Goal: Task Accomplishment & Management: Use online tool/utility

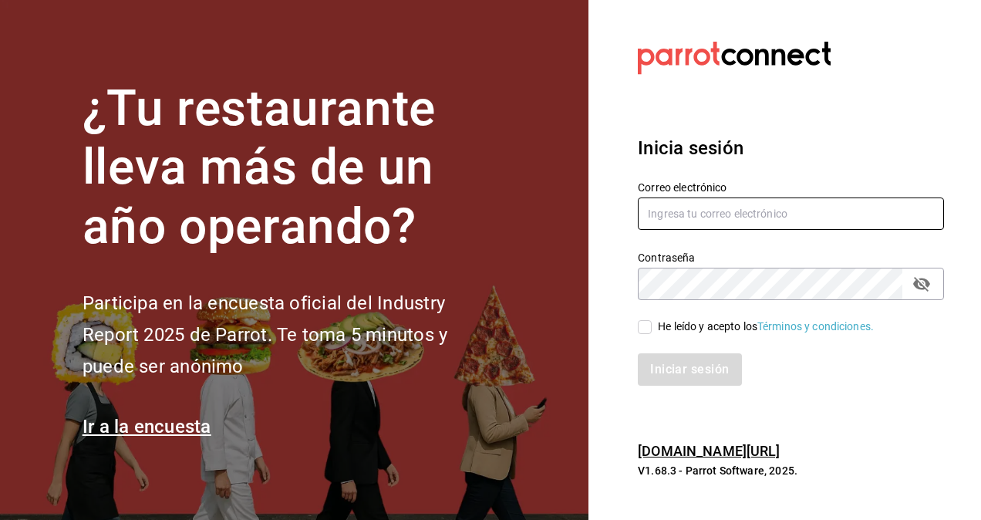
type input "[EMAIL_ADDRESS][PERSON_NAME][DOMAIN_NAME]"
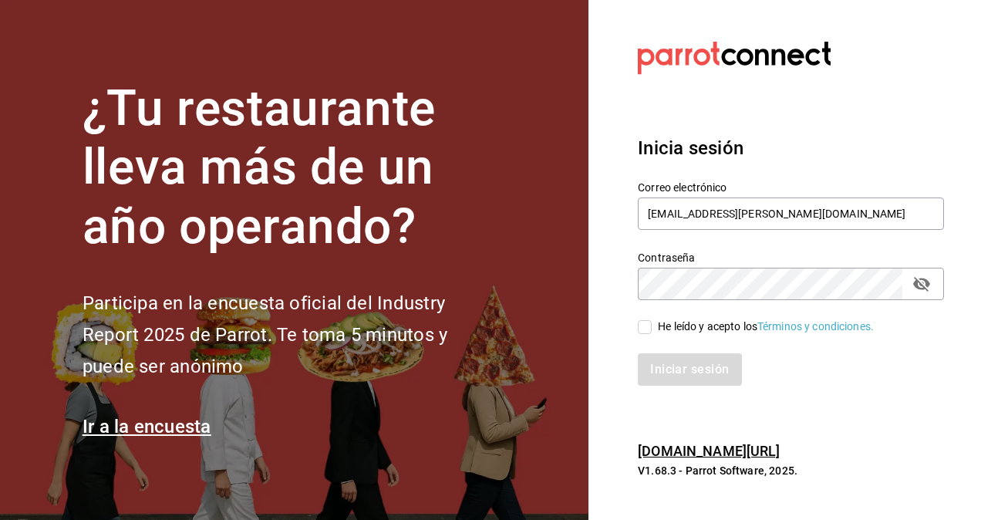
click at [646, 328] on input "He leído y acepto los Términos y condiciones." at bounding box center [645, 327] width 14 height 14
checkbox input "true"
click at [668, 373] on button "Iniciar sesión" at bounding box center [690, 369] width 105 height 32
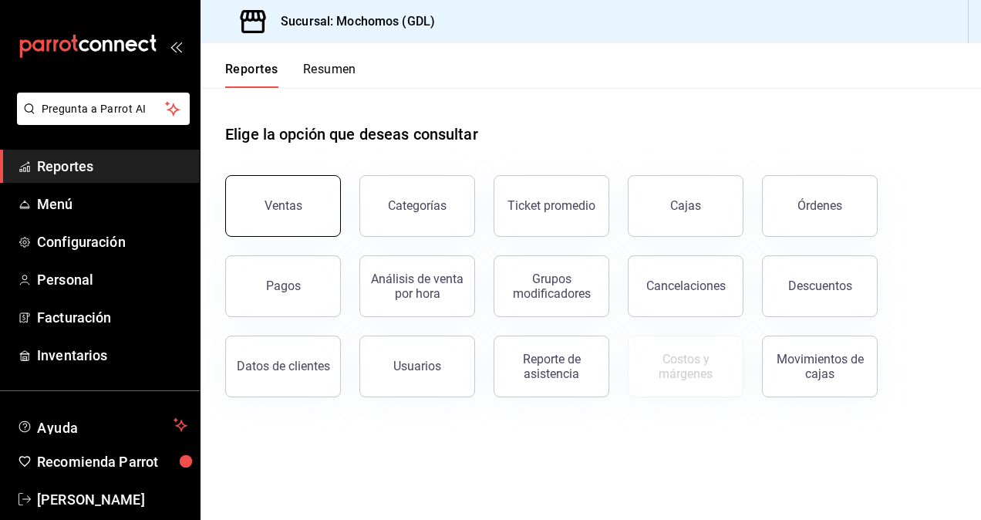
click at [325, 218] on button "Ventas" at bounding box center [283, 206] width 116 height 62
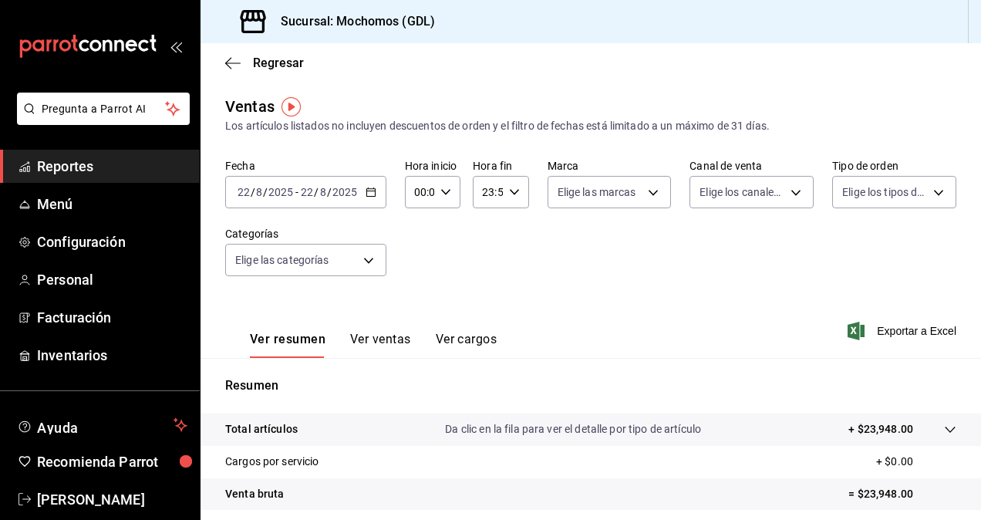
click at [330, 180] on div "[DATE] [DATE] - [DATE] [DATE]" at bounding box center [305, 192] width 161 height 32
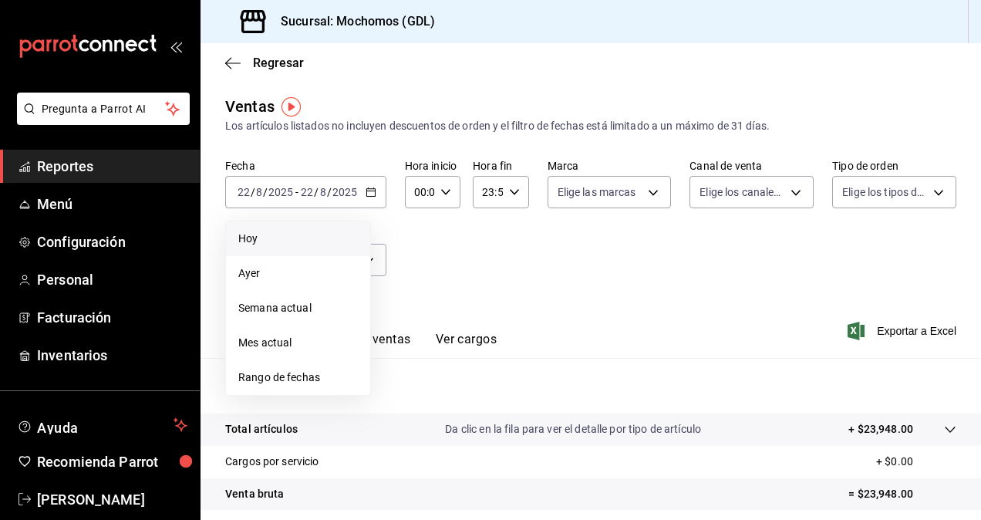
click at [319, 238] on span "Hoy" at bounding box center [298, 239] width 120 height 16
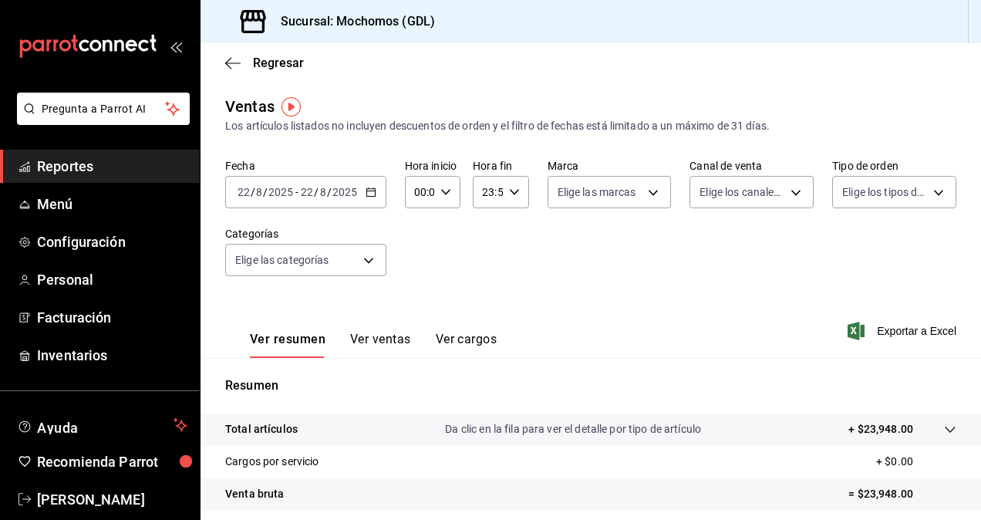
click at [351, 196] on input "2025" at bounding box center [345, 192] width 26 height 12
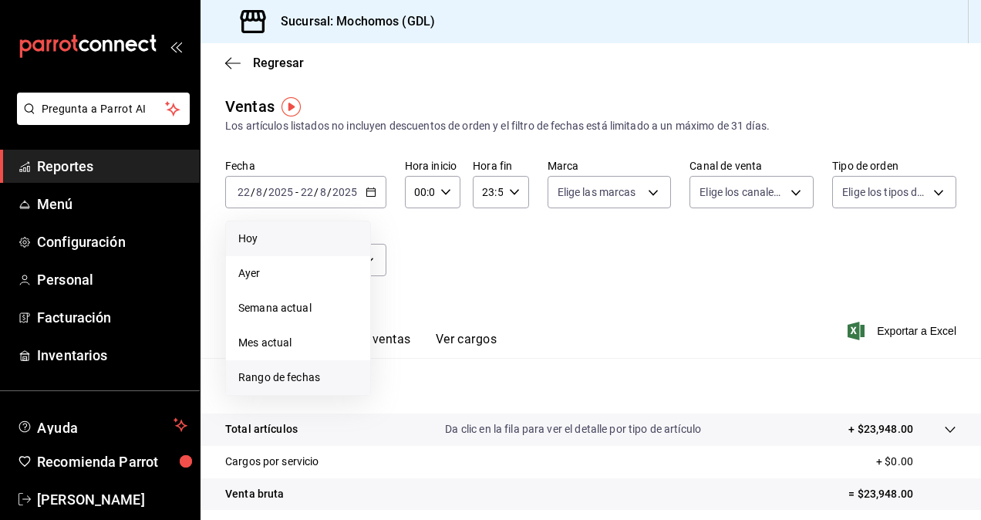
click at [321, 375] on span "Rango de fechas" at bounding box center [298, 377] width 120 height 16
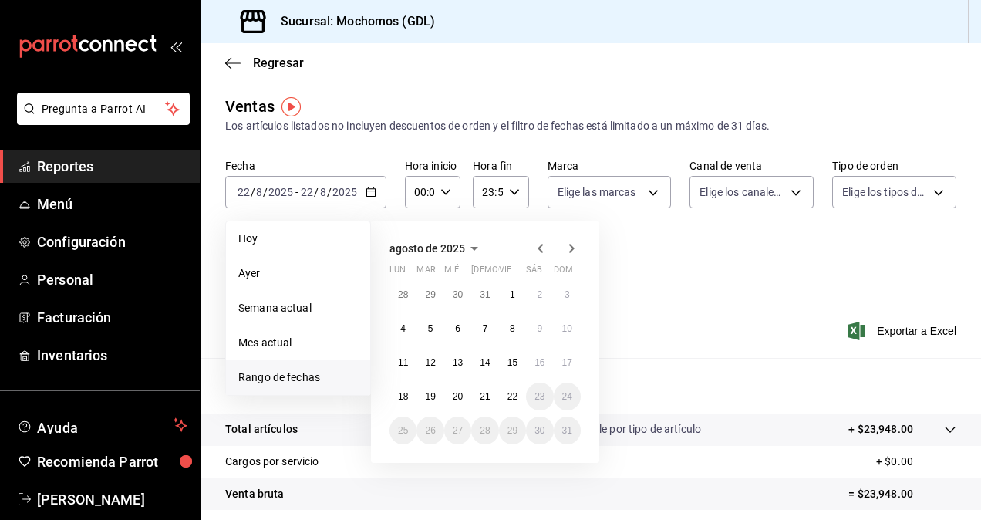
click at [534, 254] on icon "button" at bounding box center [540, 248] width 19 height 19
click at [540, 253] on icon "button" at bounding box center [540, 248] width 19 height 19
click at [572, 282] on button "1" at bounding box center [567, 295] width 27 height 28
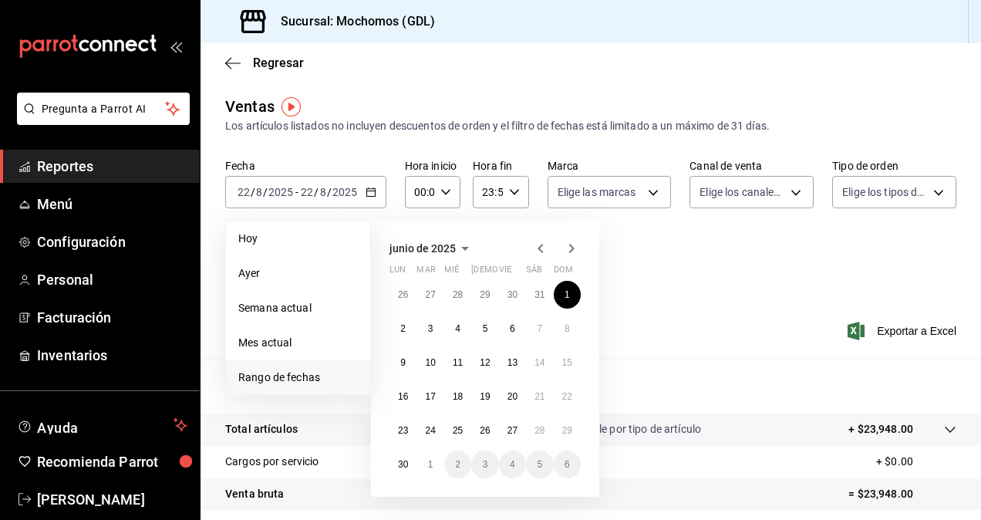
click at [575, 247] on icon "button" at bounding box center [571, 248] width 19 height 19
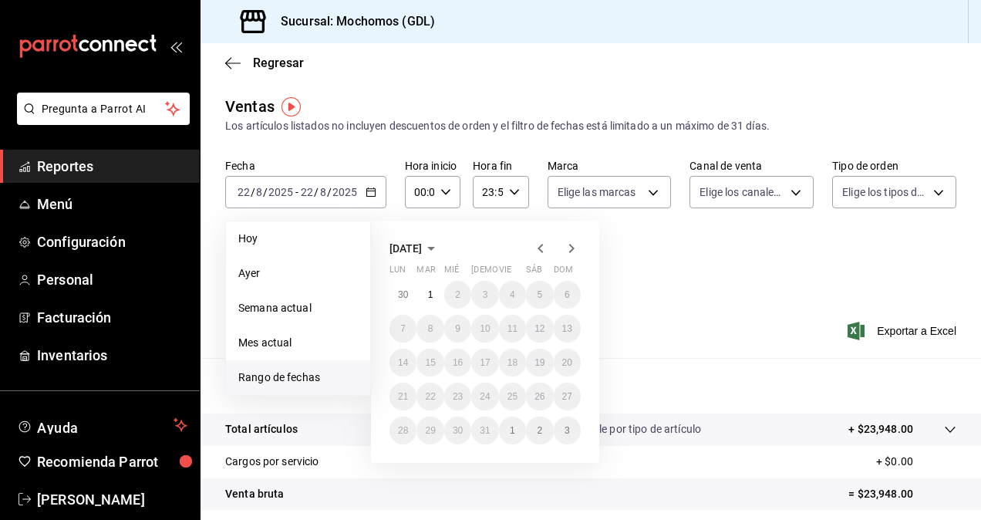
click at [575, 247] on icon "button" at bounding box center [571, 248] width 19 height 19
click at [532, 243] on icon "button" at bounding box center [540, 248] width 19 height 19
click at [572, 244] on icon "button" at bounding box center [571, 248] width 19 height 19
click at [531, 245] on icon "button" at bounding box center [540, 248] width 19 height 19
click at [535, 245] on icon "button" at bounding box center [540, 248] width 19 height 19
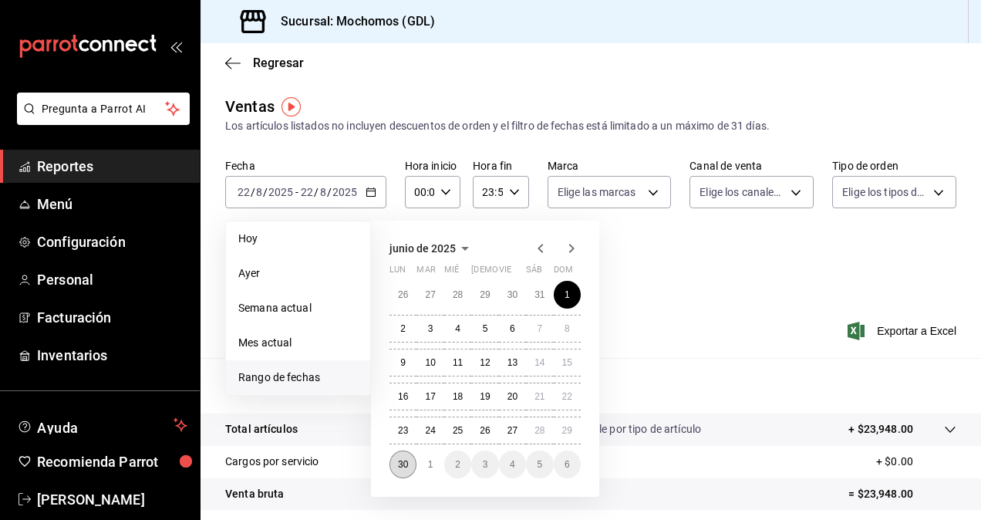
click at [401, 462] on abbr "30" at bounding box center [403, 464] width 10 height 11
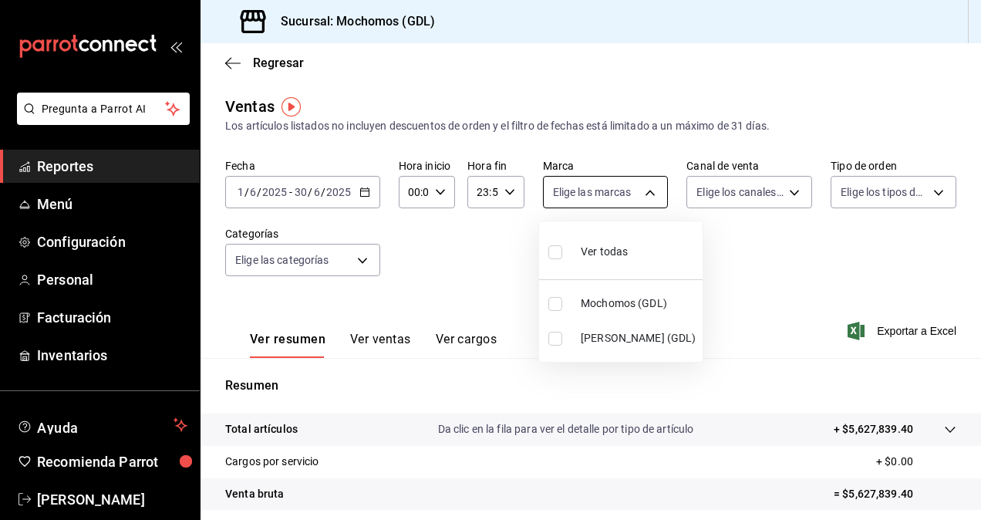
click at [601, 196] on body "Pregunta a Parrot AI Reportes Menú Configuración Personal Facturación Inventari…" at bounding box center [490, 260] width 981 height 520
click at [552, 335] on input "checkbox" at bounding box center [555, 339] width 14 height 14
checkbox input "true"
type input "9cac9703-0c5a-4d8b-addd-5b6b571d65b9"
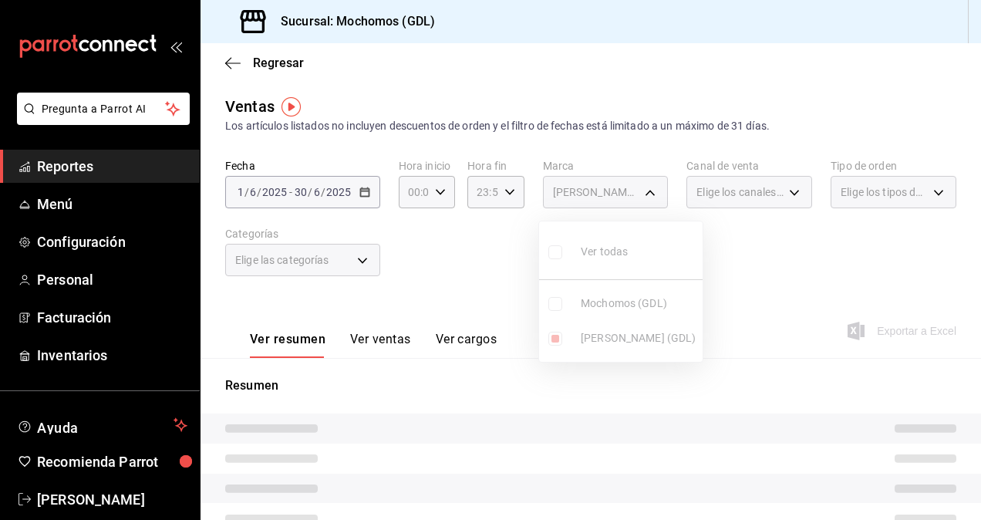
click at [754, 255] on div at bounding box center [490, 260] width 981 height 520
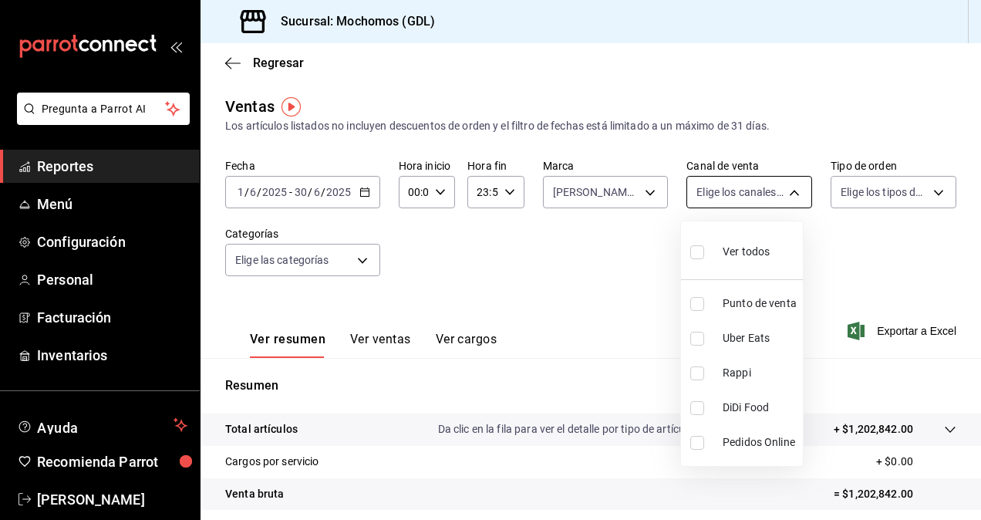
click at [788, 194] on body "Pregunta a Parrot AI Reportes Menú Configuración Personal Facturación Inventari…" at bounding box center [490, 260] width 981 height 520
click at [788, 194] on div at bounding box center [490, 260] width 981 height 520
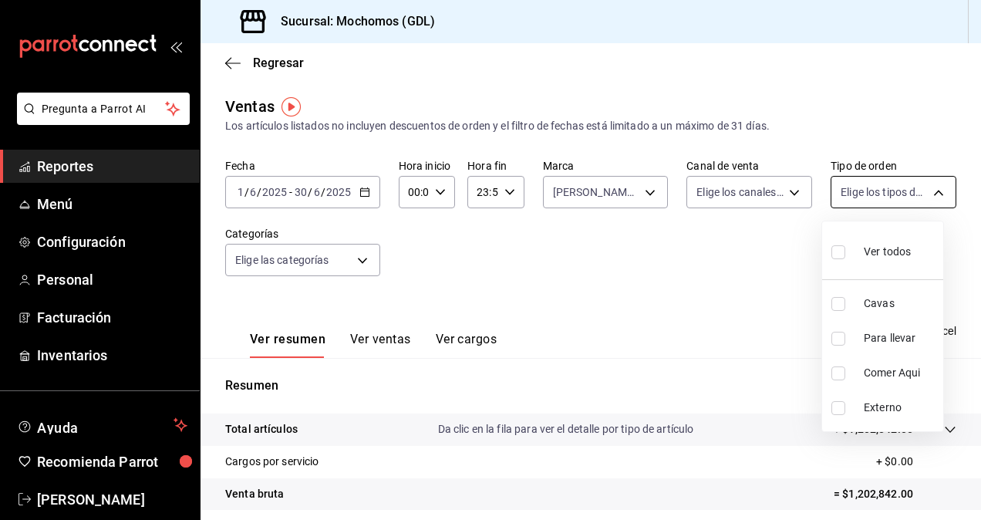
click at [865, 190] on body "Pregunta a Parrot AI Reportes Menú Configuración Personal Facturación Inventari…" at bounding box center [490, 260] width 981 height 520
click at [865, 190] on div at bounding box center [490, 260] width 981 height 520
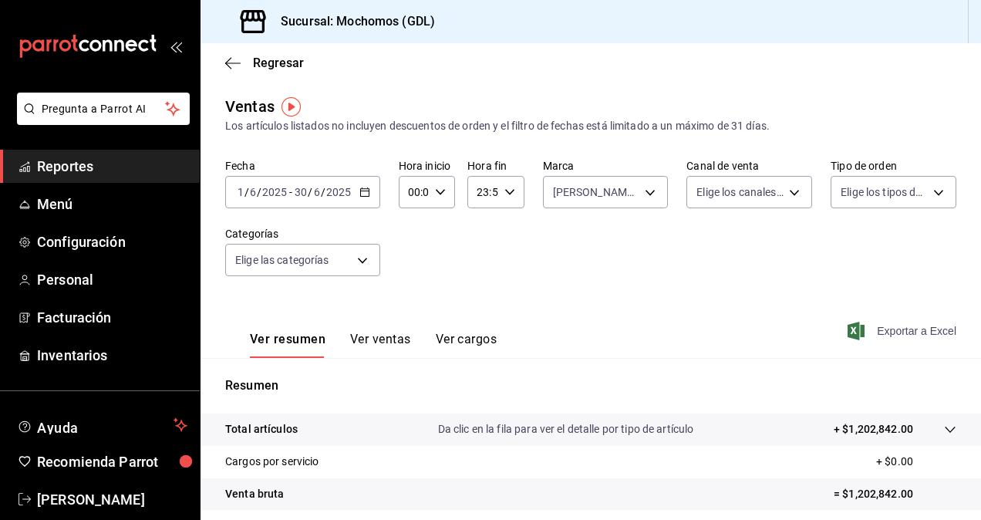
click at [902, 325] on span "Exportar a Excel" at bounding box center [904, 331] width 106 height 19
